Goal: Task Accomplishment & Management: Manage account settings

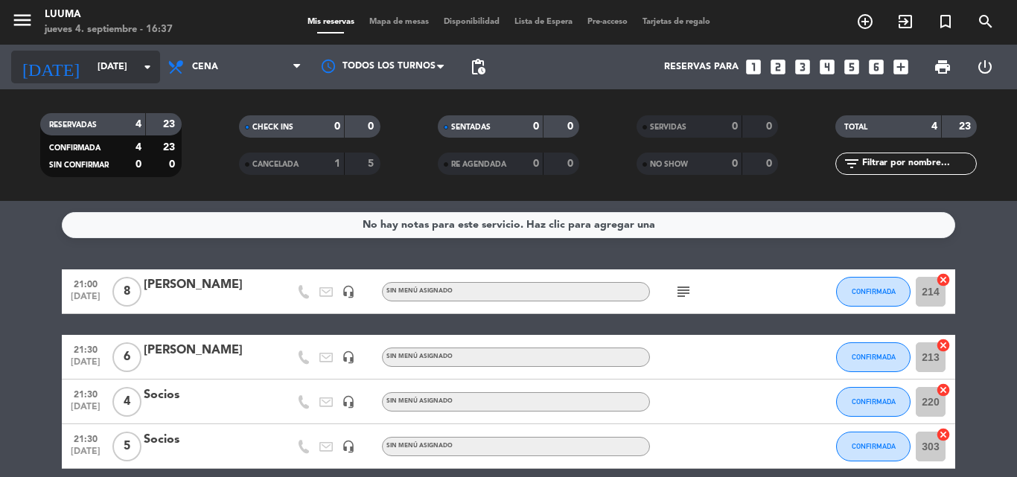
click at [101, 71] on input "[DATE]" at bounding box center [153, 66] width 126 height 25
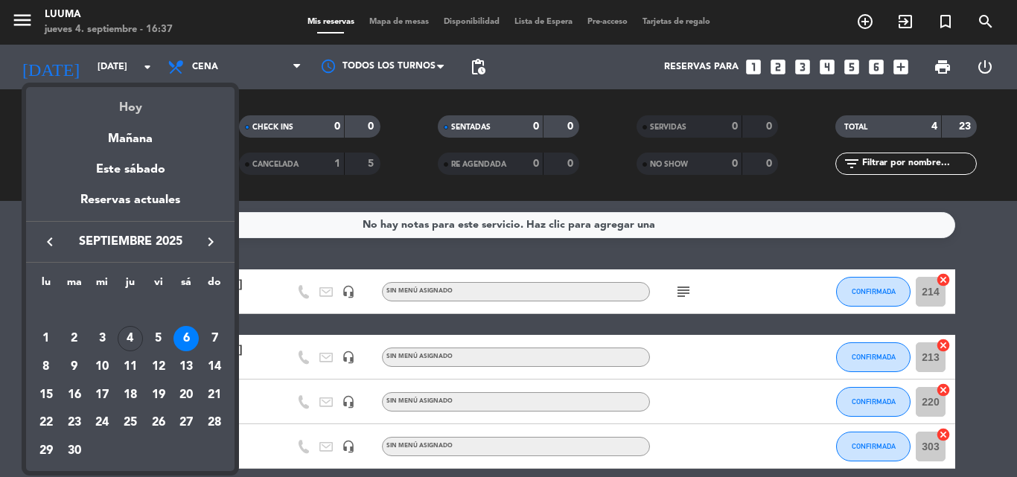
click at [121, 112] on div "Hoy" at bounding box center [130, 102] width 208 height 31
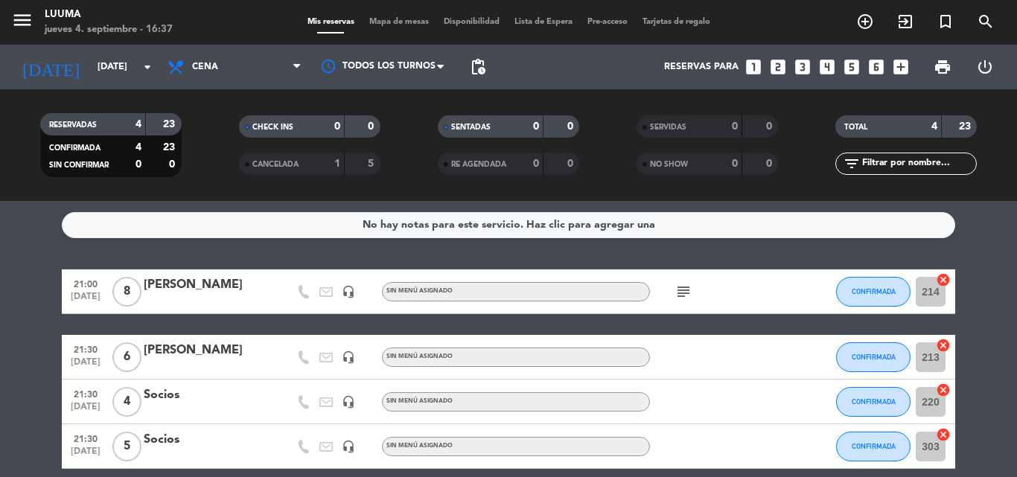
type input "[DEMOGRAPHIC_DATA][DATE]"
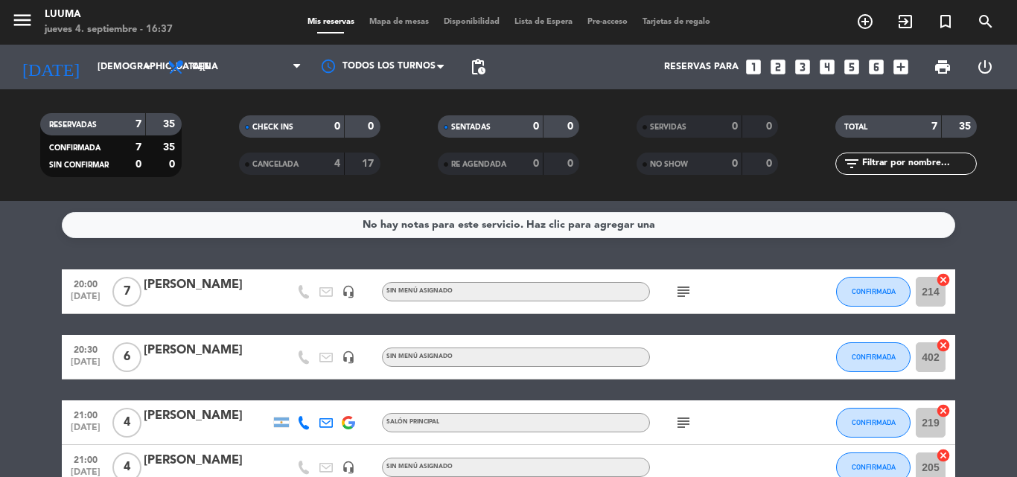
click at [228, 77] on span "Cena" at bounding box center [234, 67] width 149 height 33
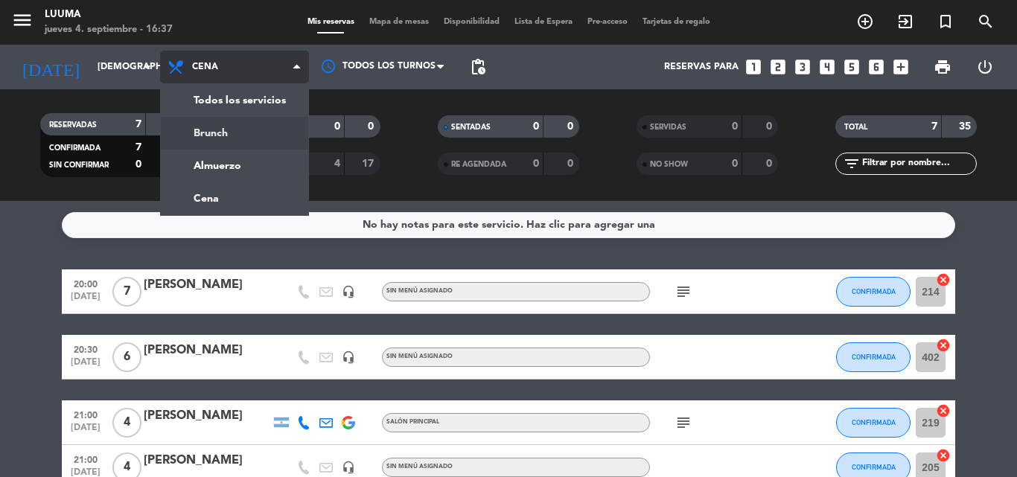
click at [236, 127] on div "menu Luuma [DATE] 4. septiembre - 16:37 Mis reservas Mapa de mesas Disponibilid…" at bounding box center [508, 100] width 1017 height 201
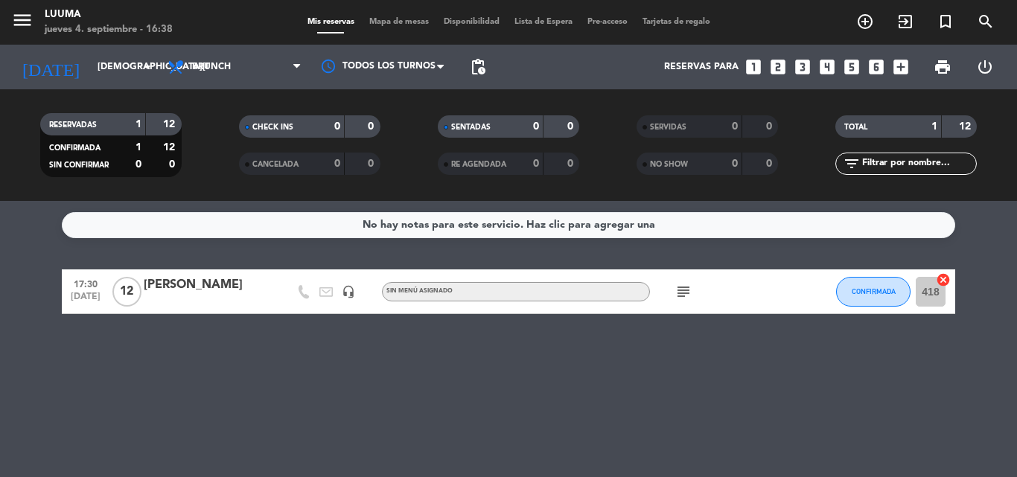
click at [208, 282] on div "[PERSON_NAME]" at bounding box center [207, 284] width 127 height 19
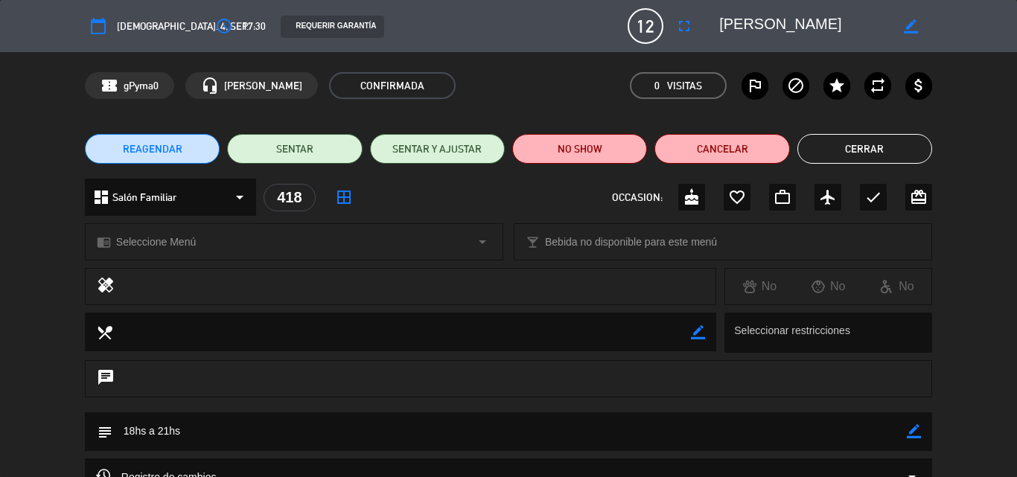
drag, startPoint x: 842, startPoint y: 146, endPoint x: 832, endPoint y: 141, distance: 11.0
click at [836, 145] on button "Cerrar" at bounding box center [864, 149] width 135 height 30
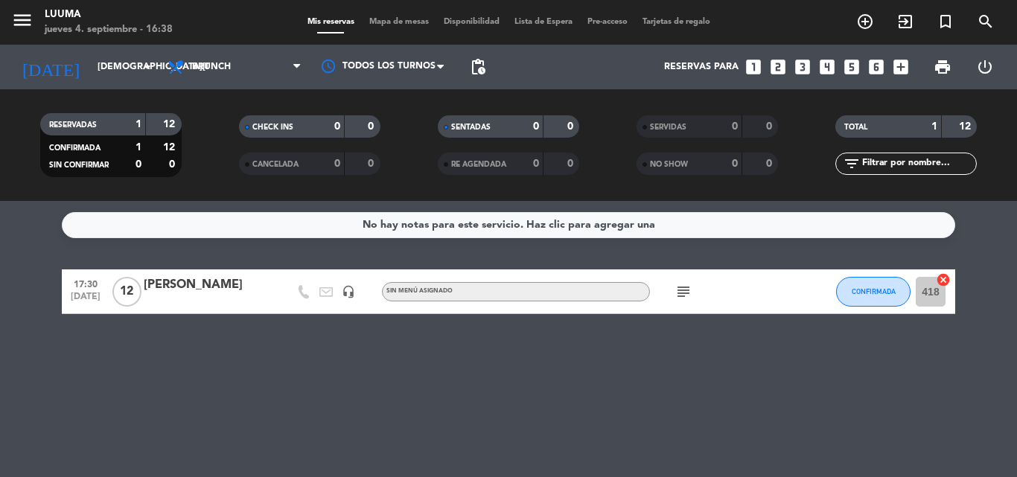
drag, startPoint x: 214, startPoint y: 279, endPoint x: 145, endPoint y: 283, distance: 68.6
click at [145, 283] on div "[PERSON_NAME]" at bounding box center [207, 284] width 127 height 19
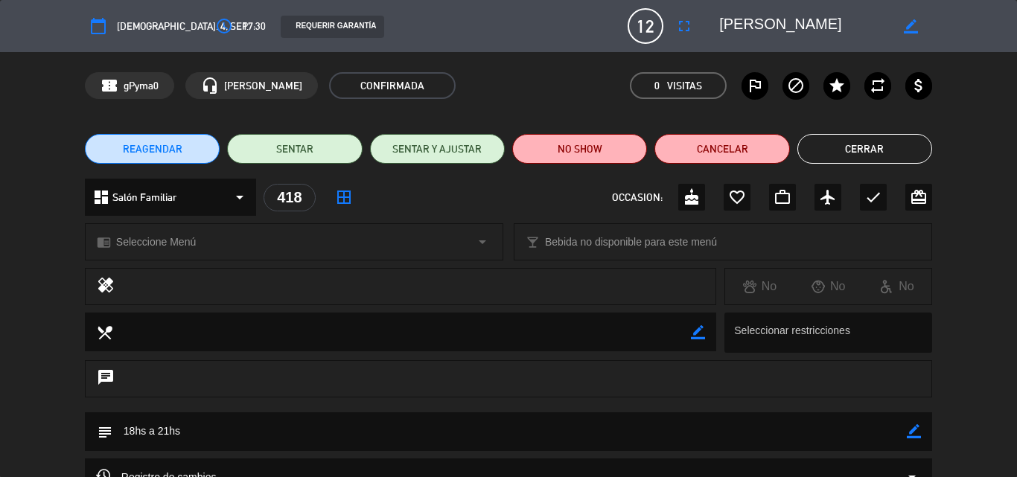
drag, startPoint x: 803, startPoint y: 16, endPoint x: 717, endPoint y: 25, distance: 86.8
click at [717, 25] on div "border_color" at bounding box center [820, 26] width 223 height 27
drag, startPoint x: 717, startPoint y: 25, endPoint x: 744, endPoint y: 14, distance: 28.8
click at [744, 14] on textarea at bounding box center [804, 26] width 171 height 27
click at [746, 22] on textarea at bounding box center [804, 26] width 171 height 27
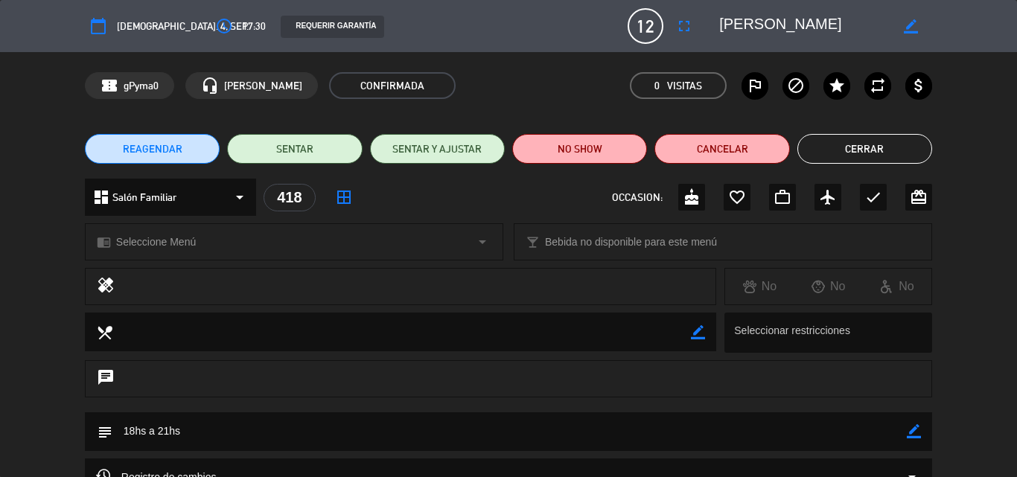
click at [746, 22] on textarea at bounding box center [804, 26] width 171 height 27
click at [856, 142] on button "Cerrar" at bounding box center [864, 149] width 135 height 30
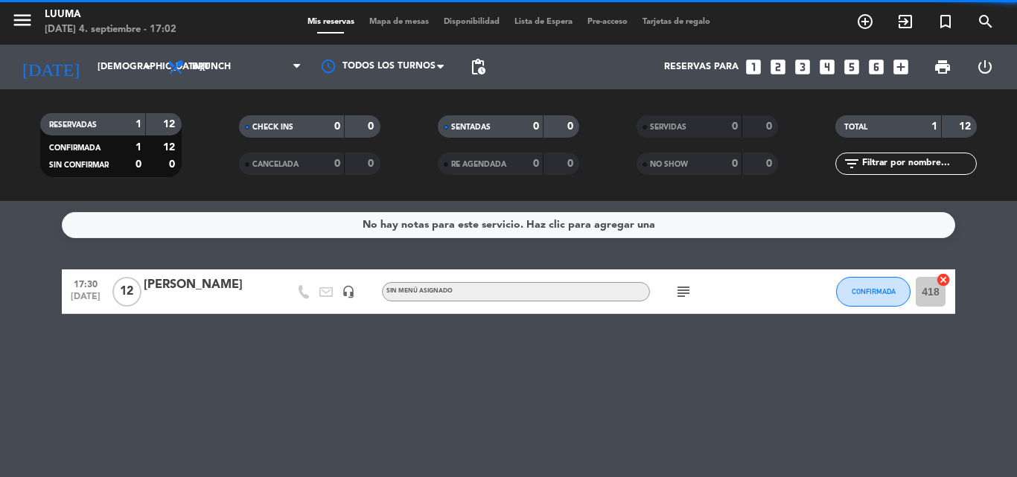
click at [185, 68] on icon at bounding box center [178, 67] width 22 height 18
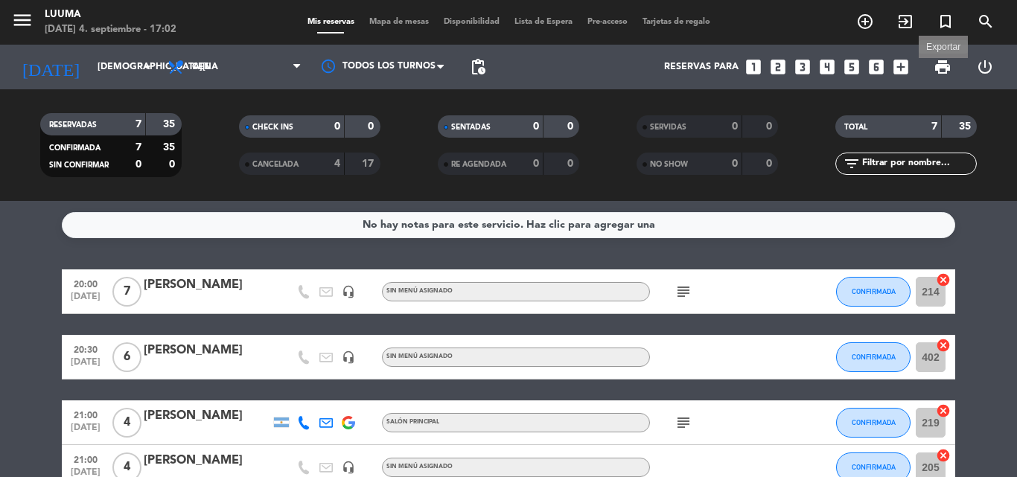
click at [934, 63] on span "print" at bounding box center [943, 67] width 18 height 18
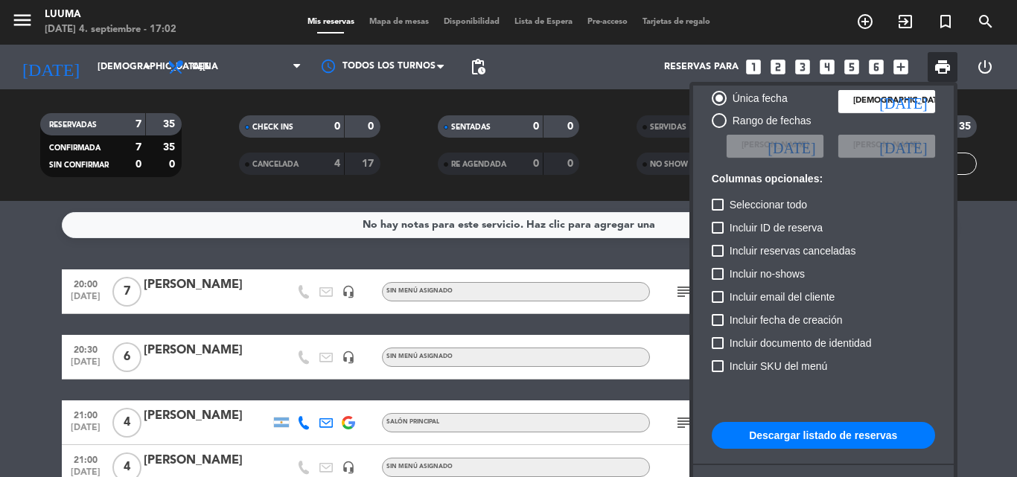
scroll to position [91, 0]
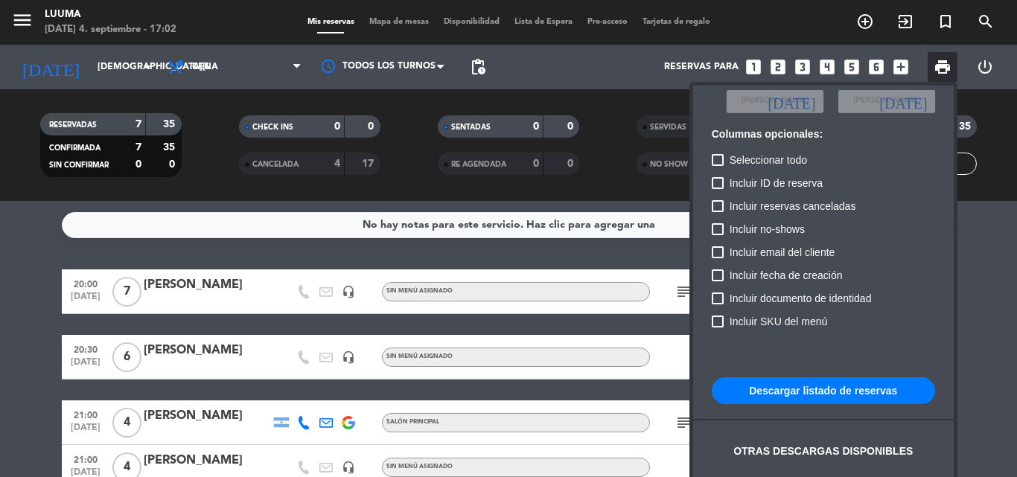
click at [782, 391] on button "Descargar listado de reservas" at bounding box center [823, 390] width 223 height 27
